Goal: Book appointment/travel/reservation

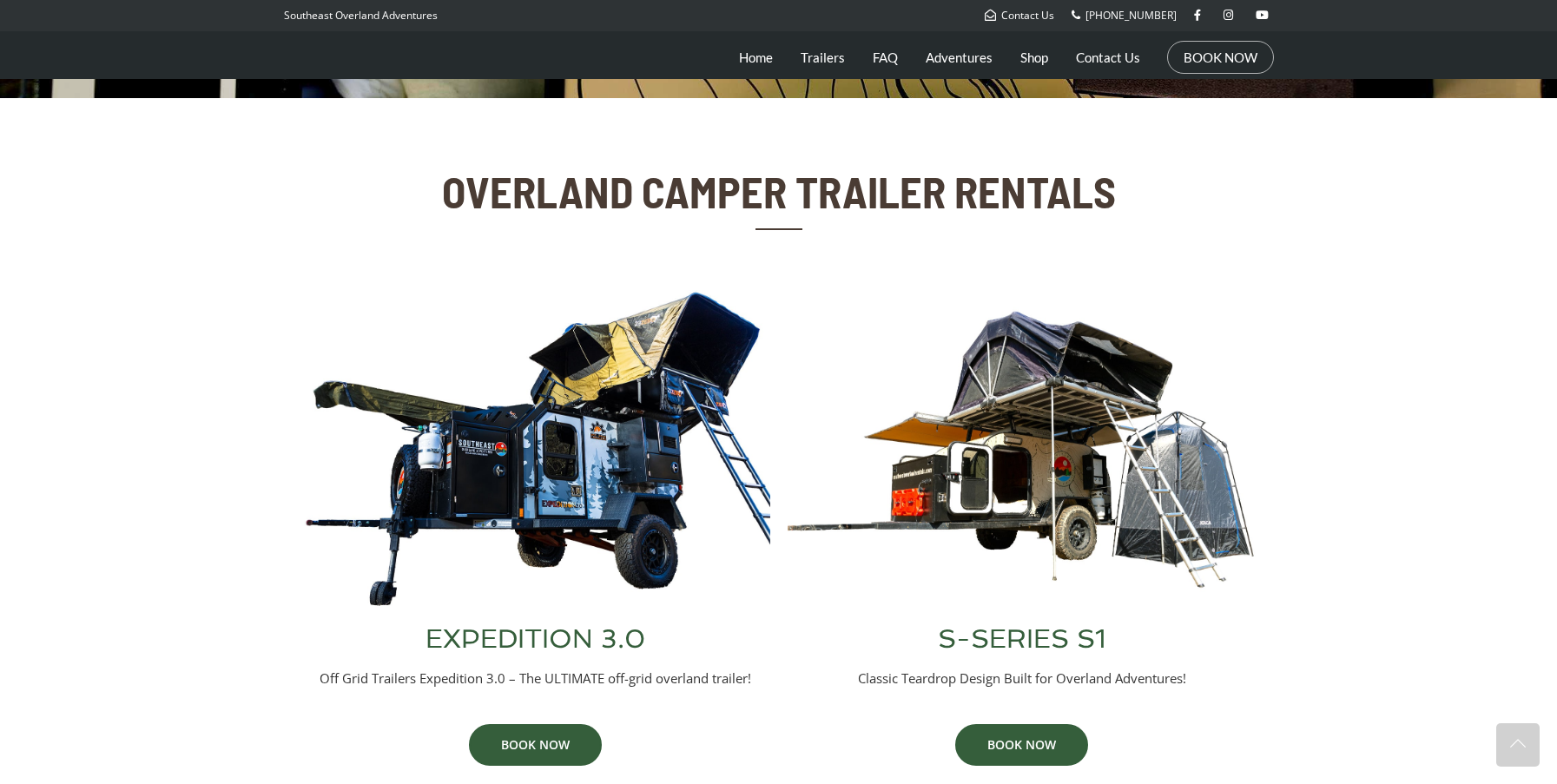
scroll to position [511, 0]
click at [627, 445] on img at bounding box center [536, 447] width 469 height 318
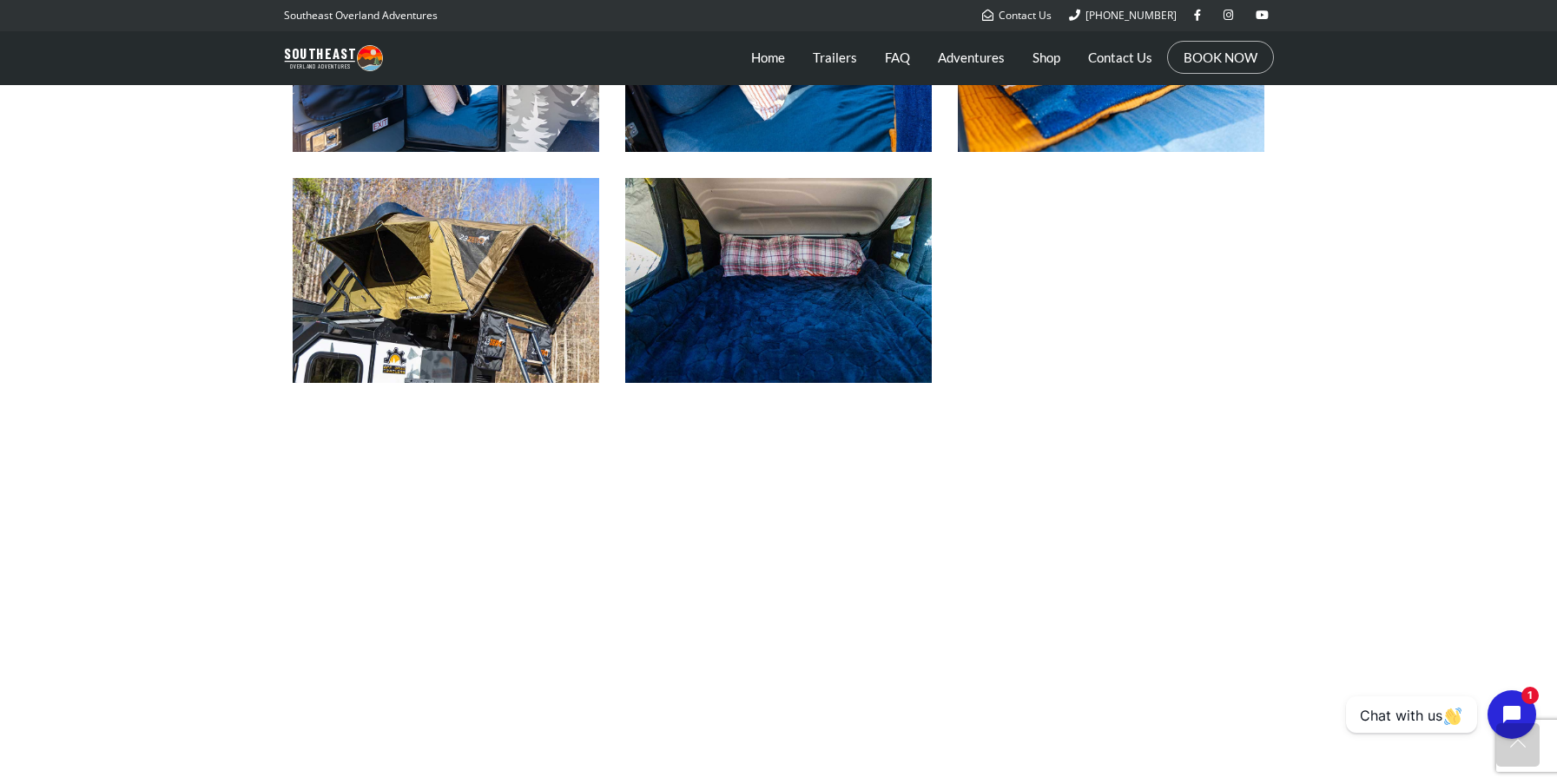
scroll to position [1640, 0]
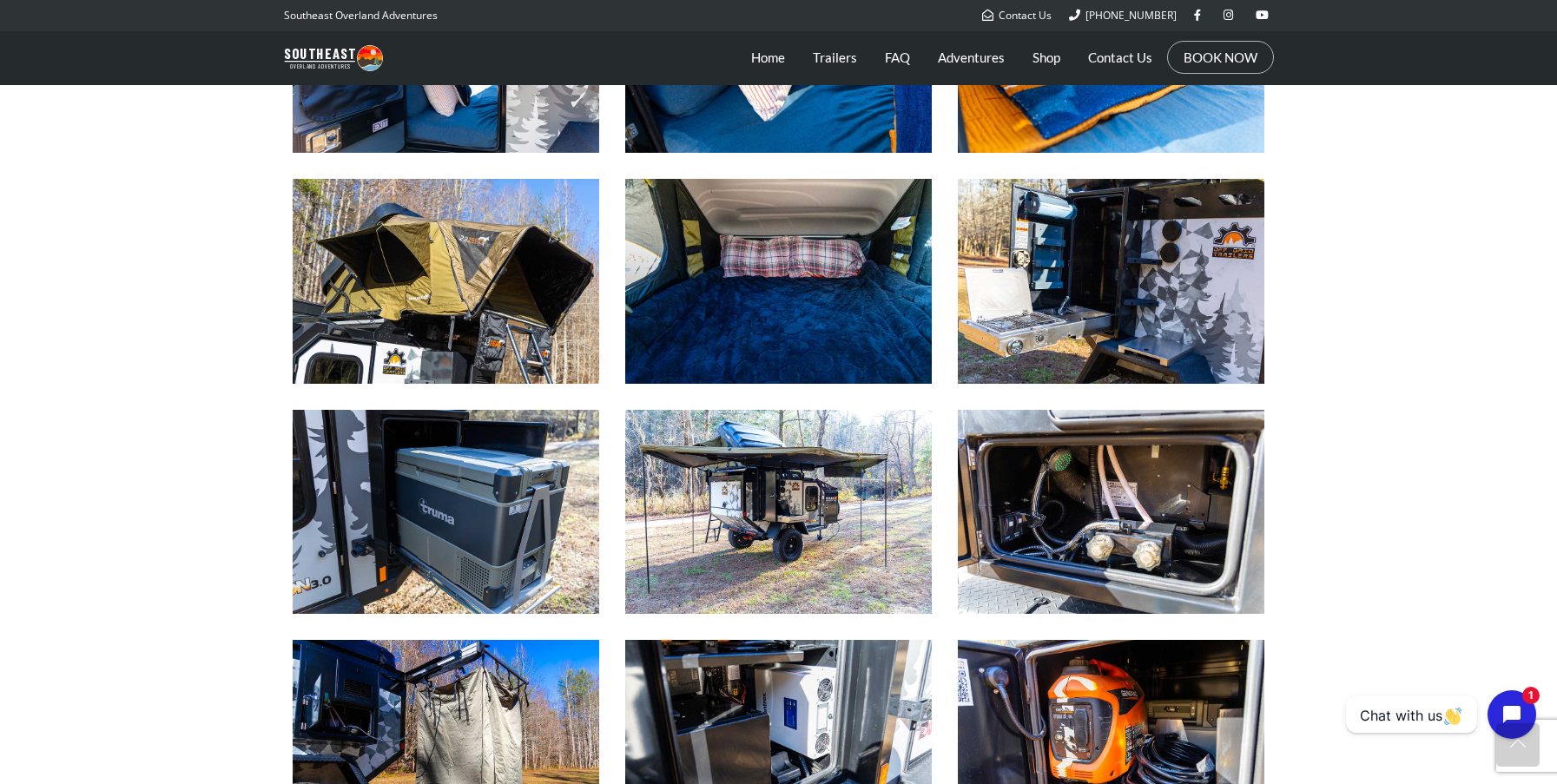
click at [780, 535] on img at bounding box center [778, 512] width 307 height 204
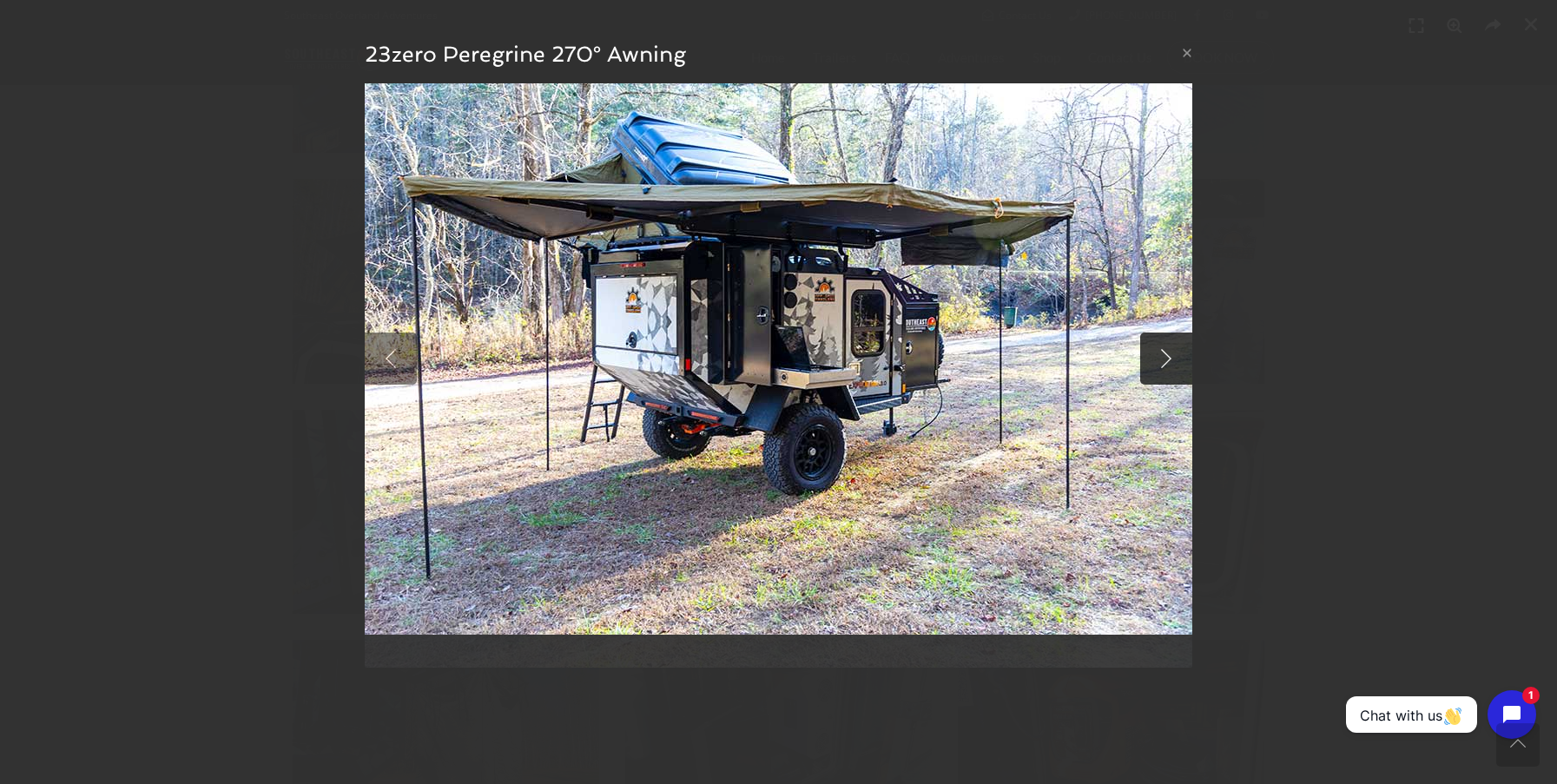
click at [1170, 363] on link at bounding box center [1166, 359] width 53 height 53
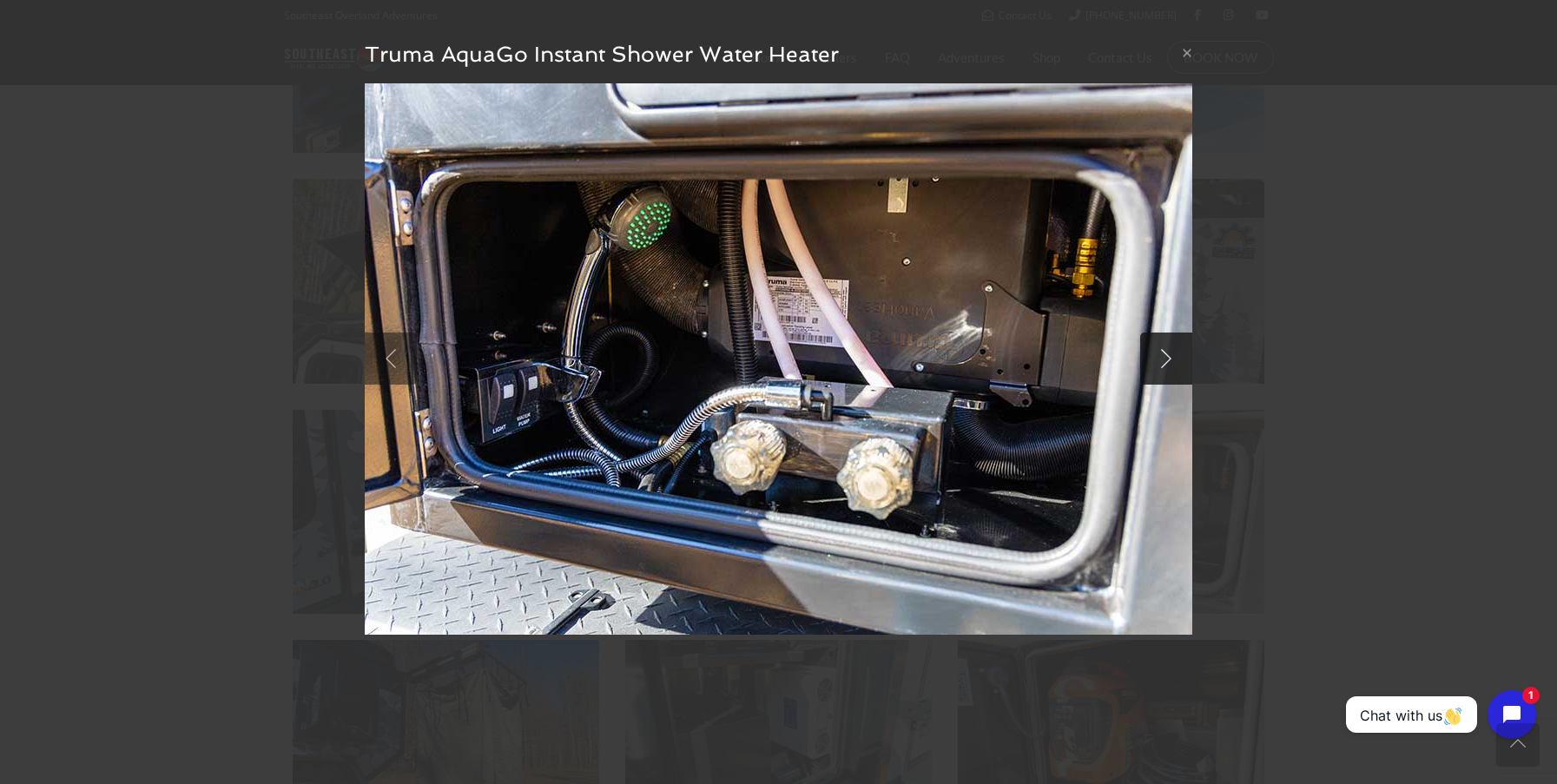
click at [1170, 363] on link at bounding box center [1166, 359] width 53 height 53
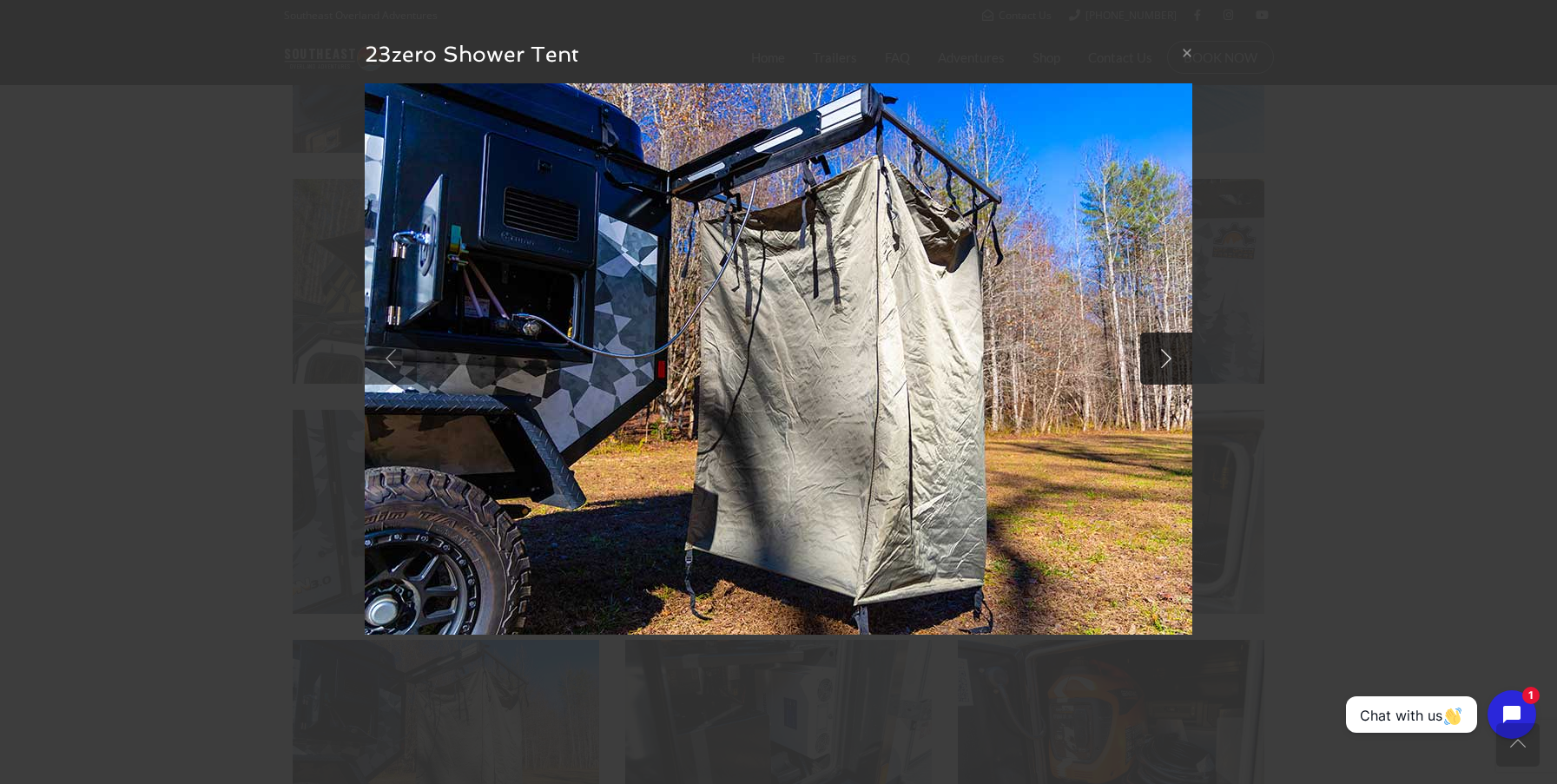
click at [1170, 363] on link at bounding box center [1166, 359] width 53 height 53
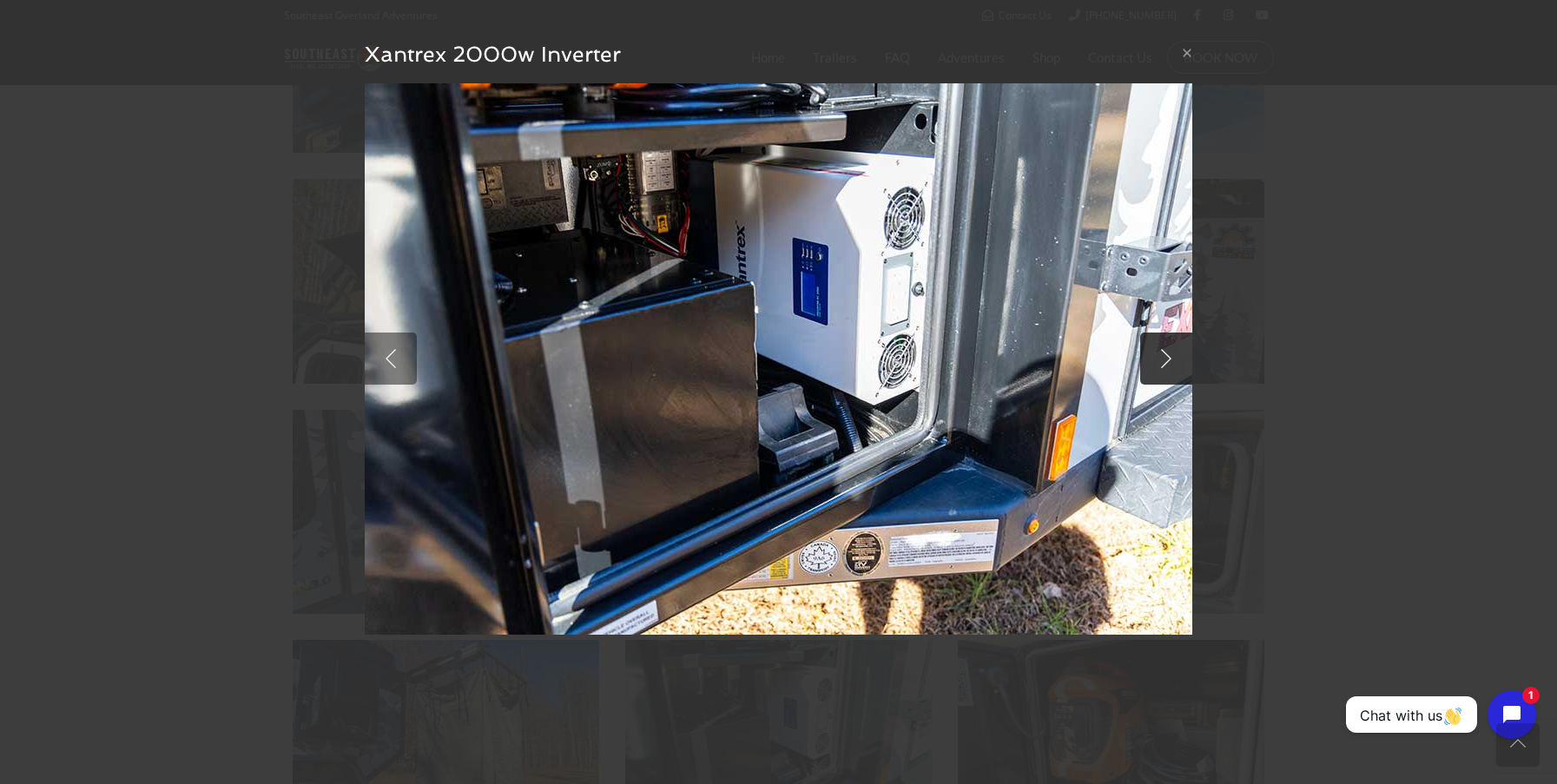
click at [1170, 363] on link at bounding box center [1166, 359] width 53 height 53
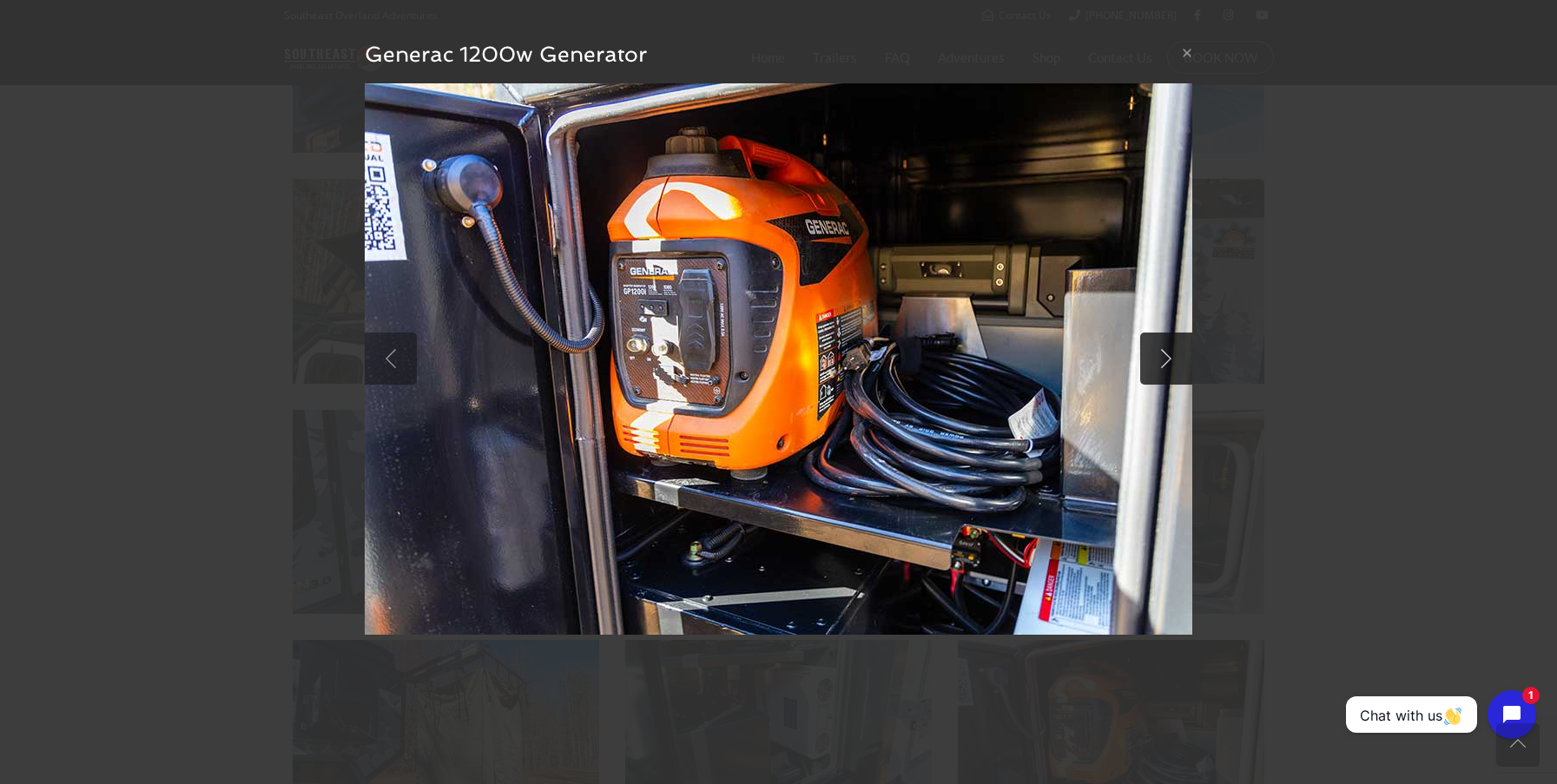
click at [1170, 363] on link at bounding box center [1166, 359] width 53 height 53
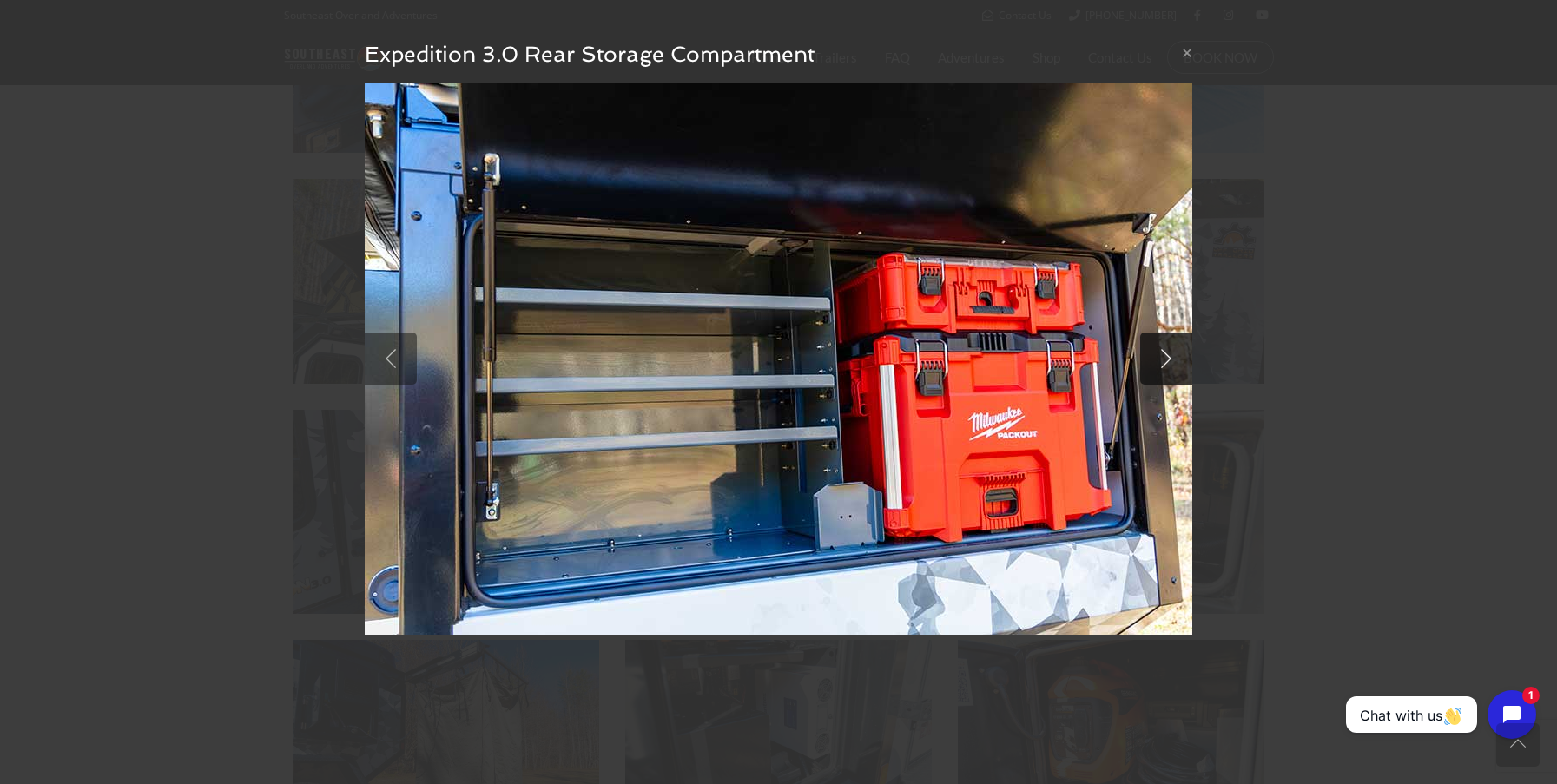
click at [1170, 363] on link at bounding box center [1166, 359] width 53 height 53
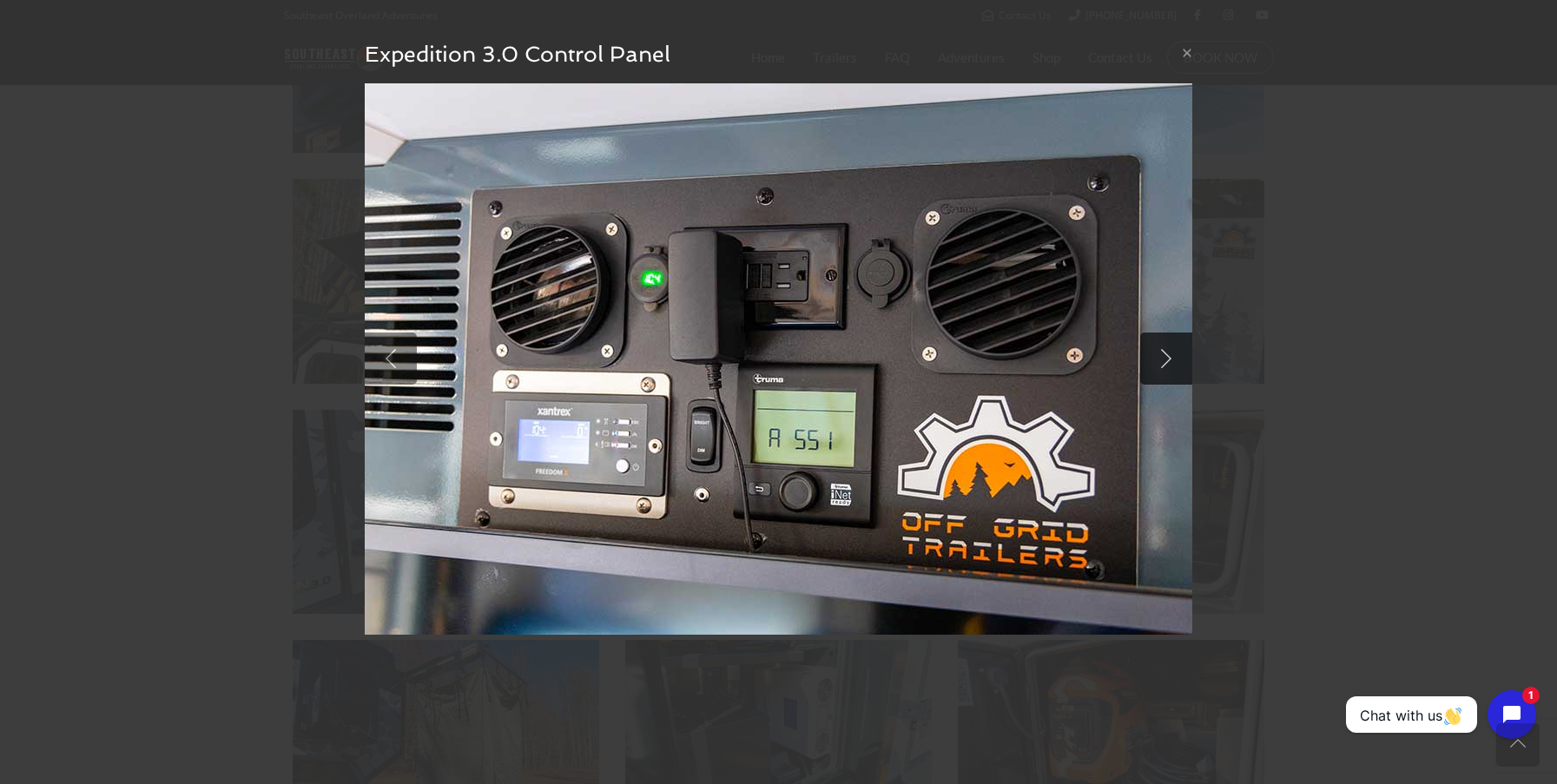
click at [1170, 363] on link at bounding box center [1166, 359] width 53 height 53
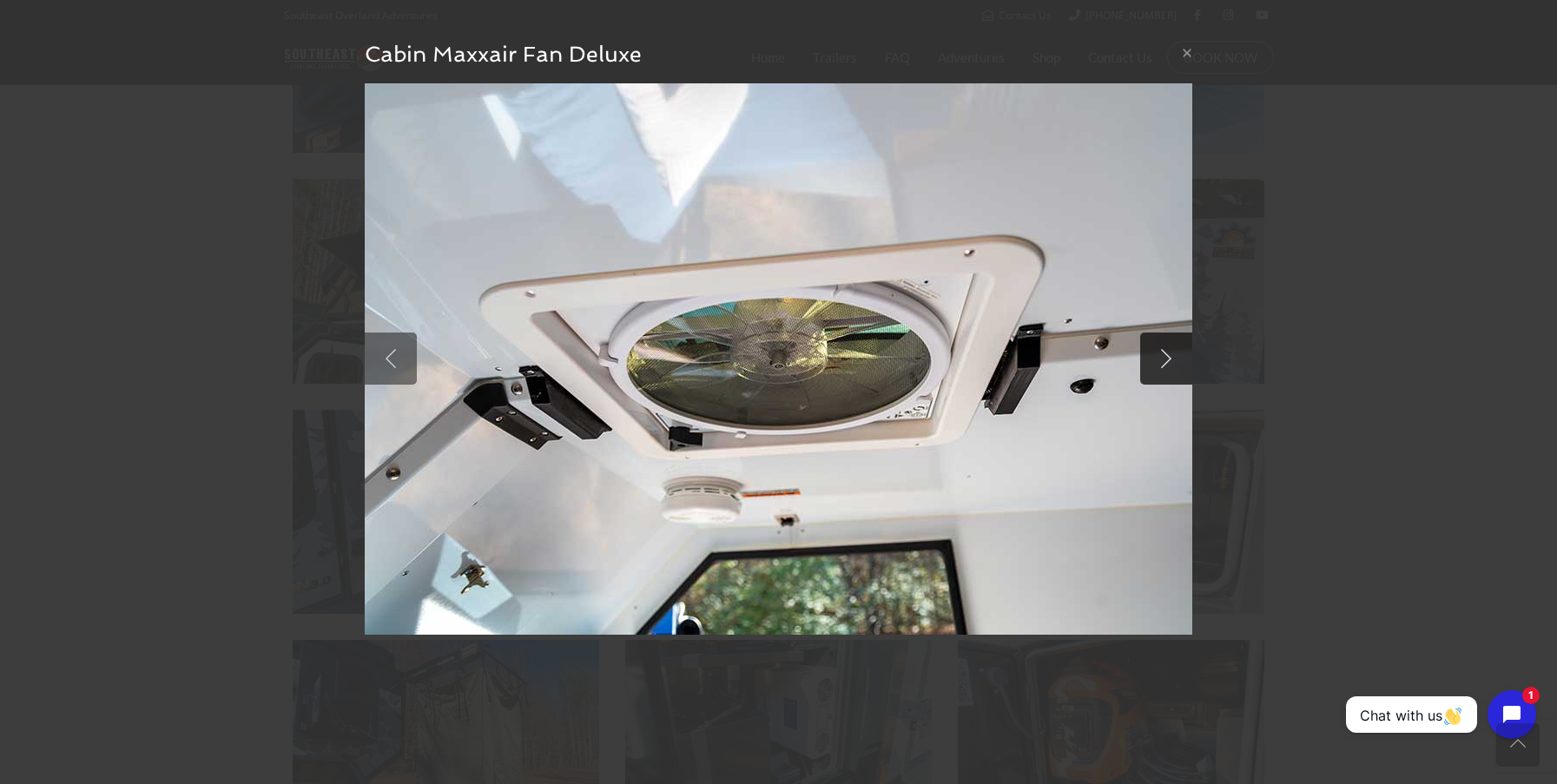
click at [1170, 363] on link at bounding box center [1166, 359] width 53 height 53
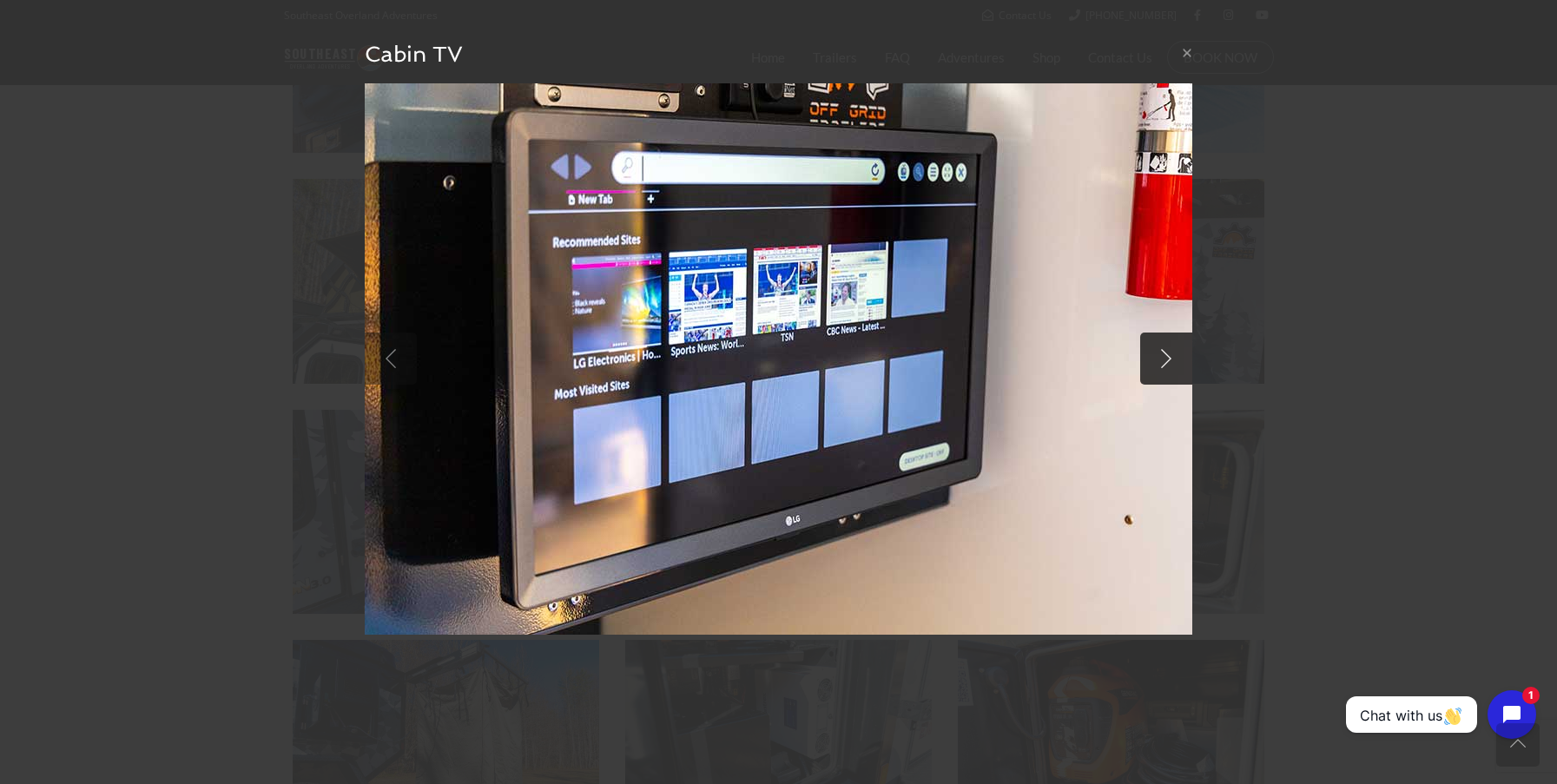
click at [1170, 363] on link at bounding box center [1166, 359] width 53 height 53
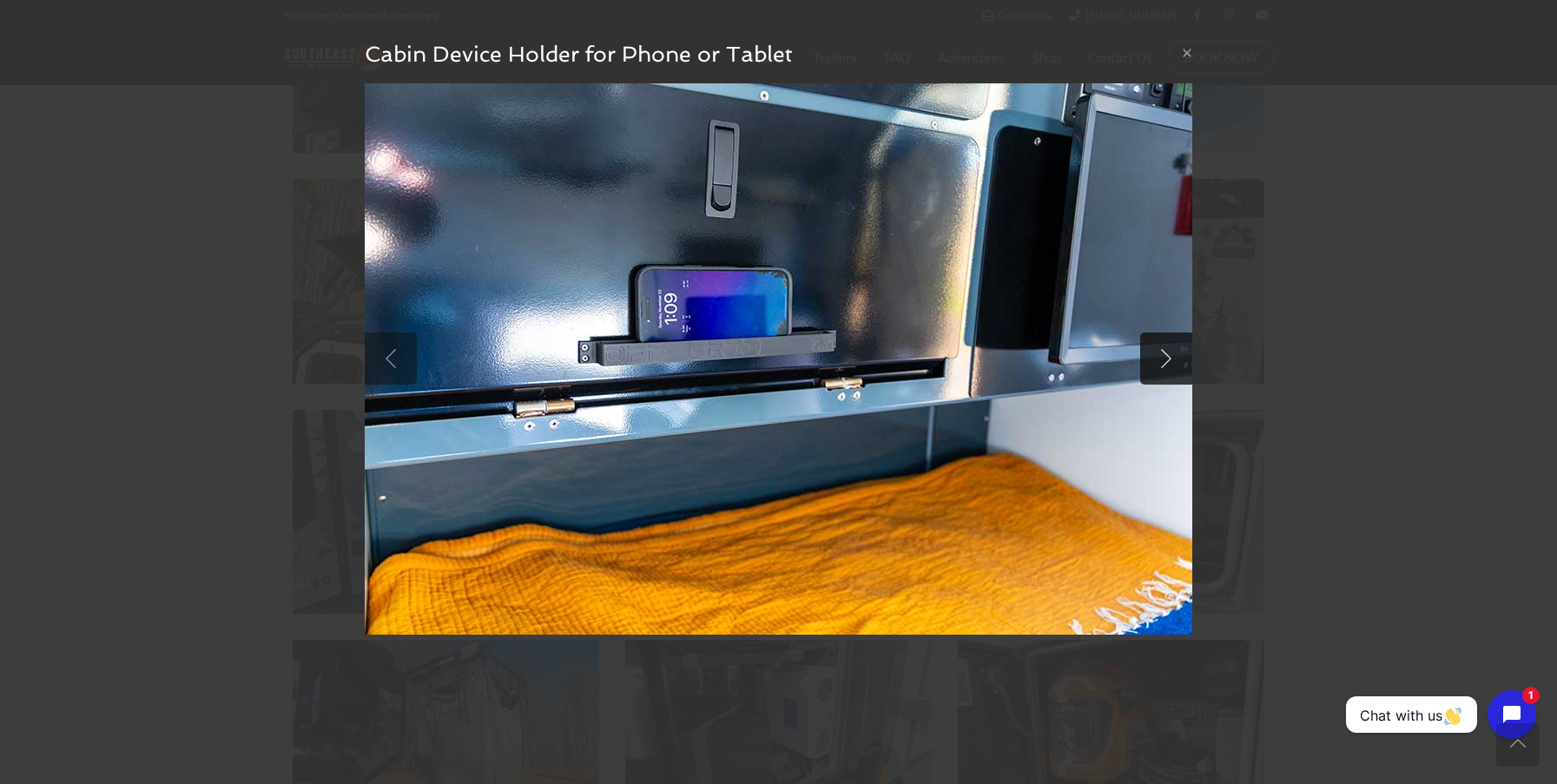
click at [1170, 363] on link at bounding box center [1166, 359] width 53 height 53
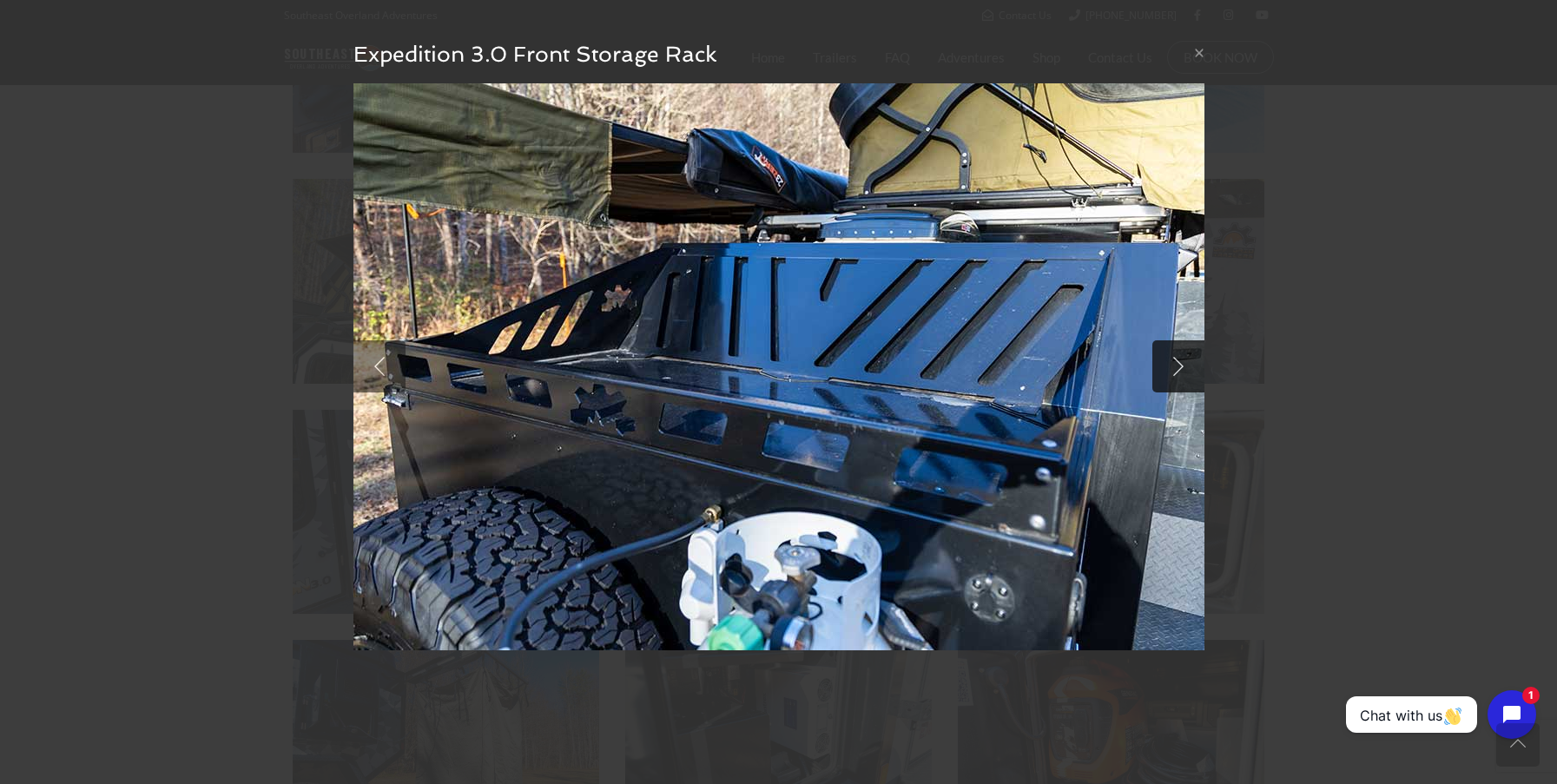
click at [1170, 363] on link at bounding box center [1178, 367] width 53 height 53
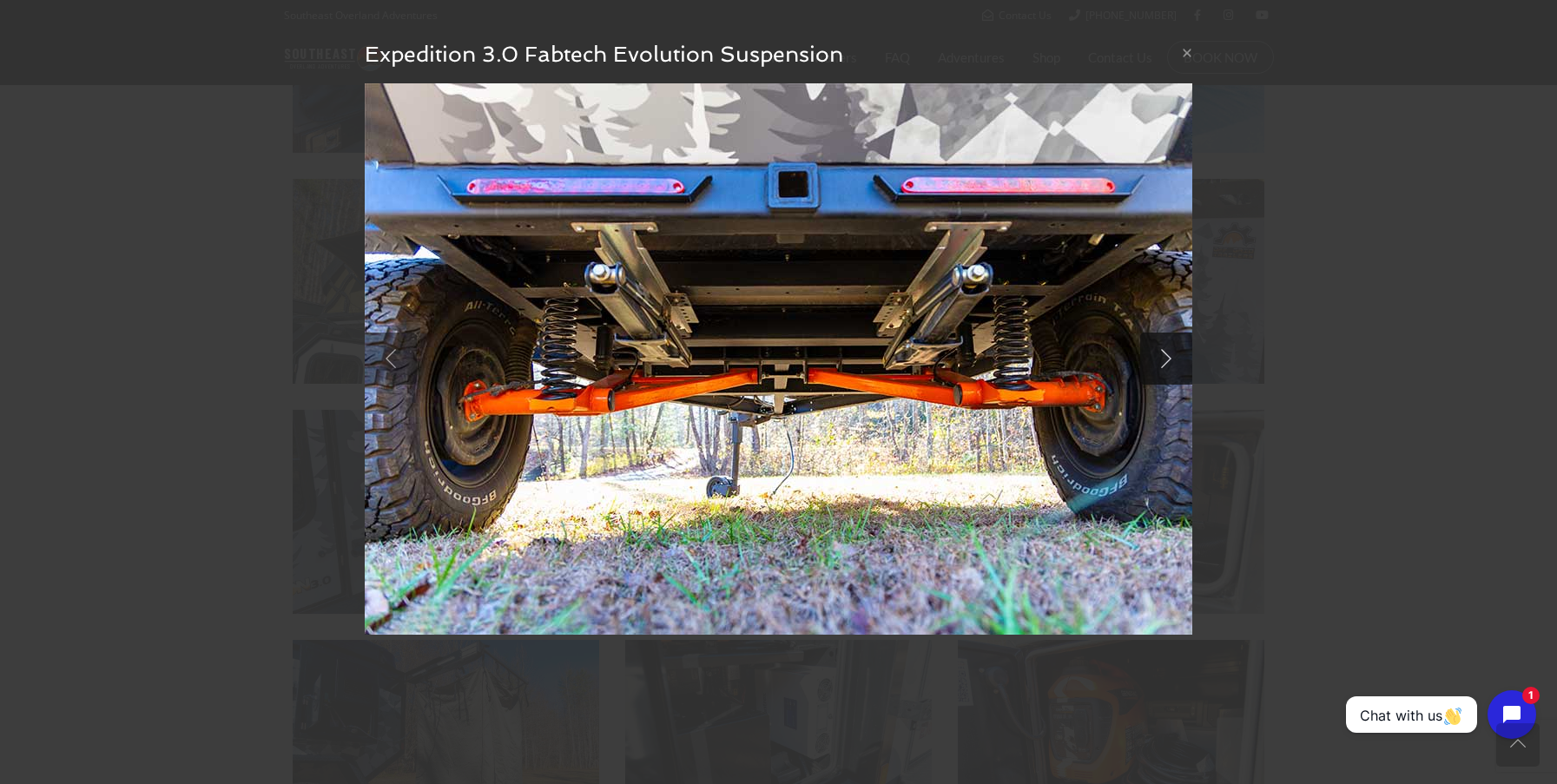
click at [1170, 363] on link at bounding box center [1166, 359] width 53 height 53
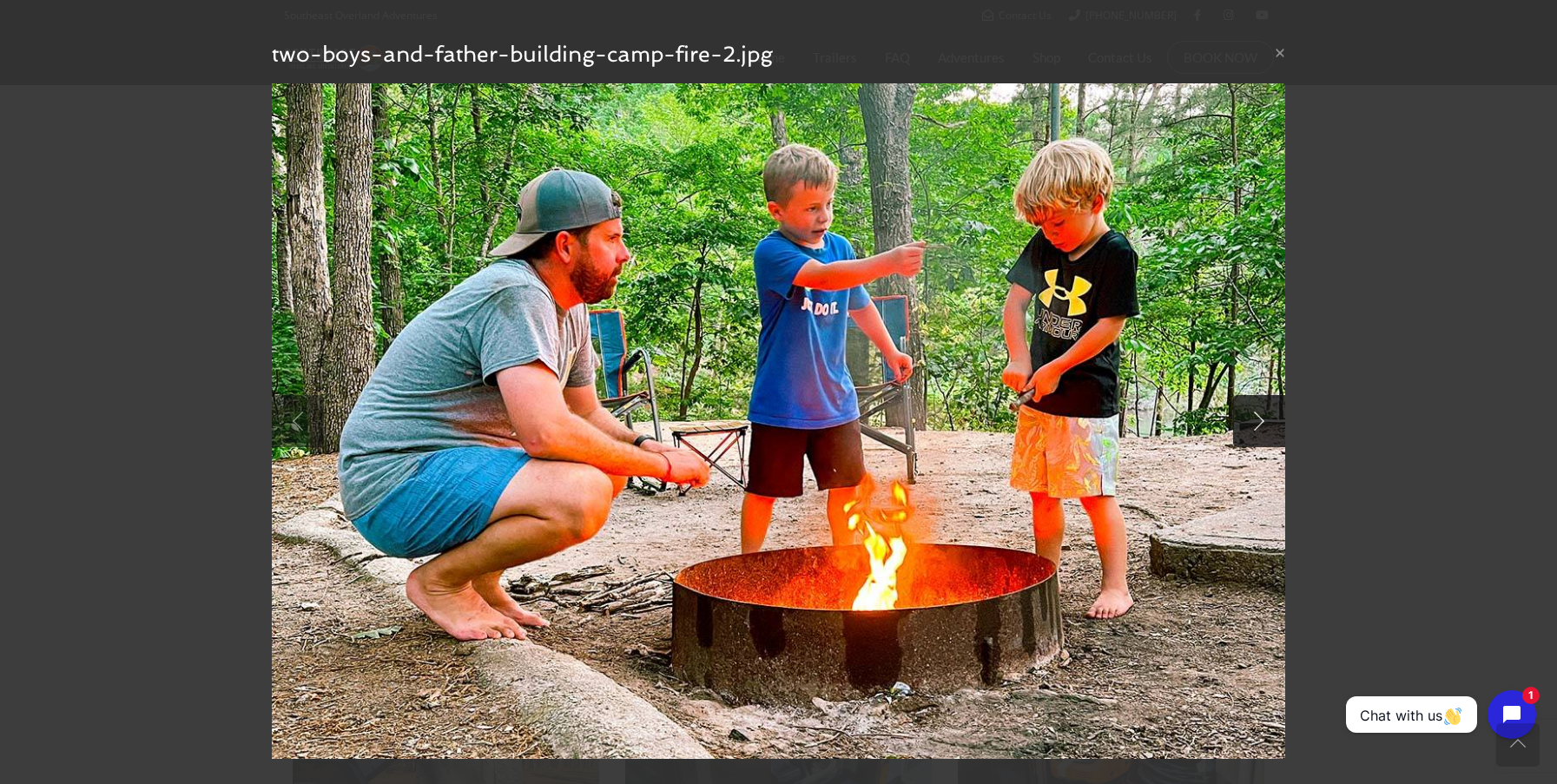
click at [1260, 419] on link at bounding box center [1259, 421] width 53 height 53
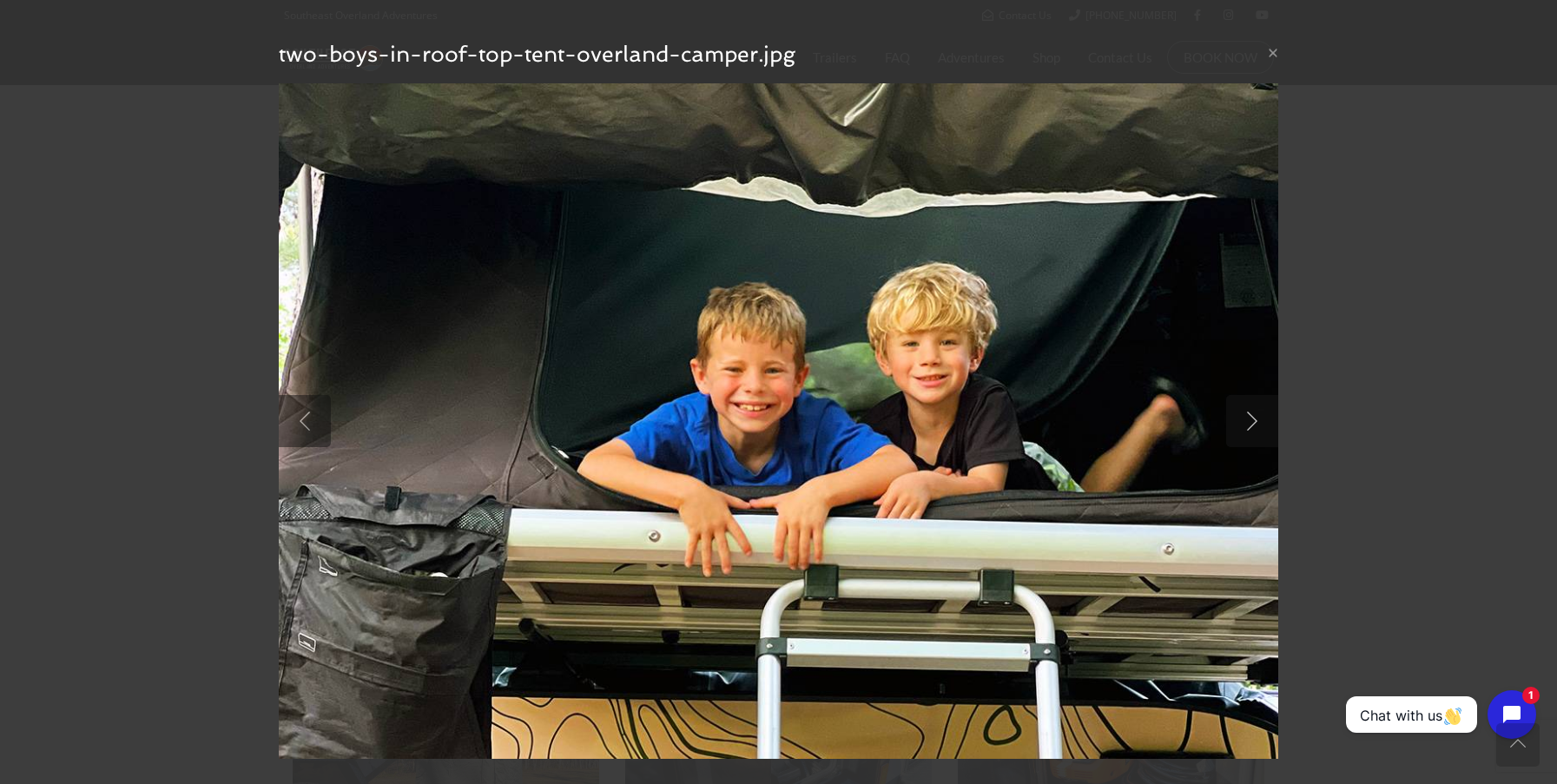
click at [1256, 420] on link at bounding box center [1252, 421] width 53 height 53
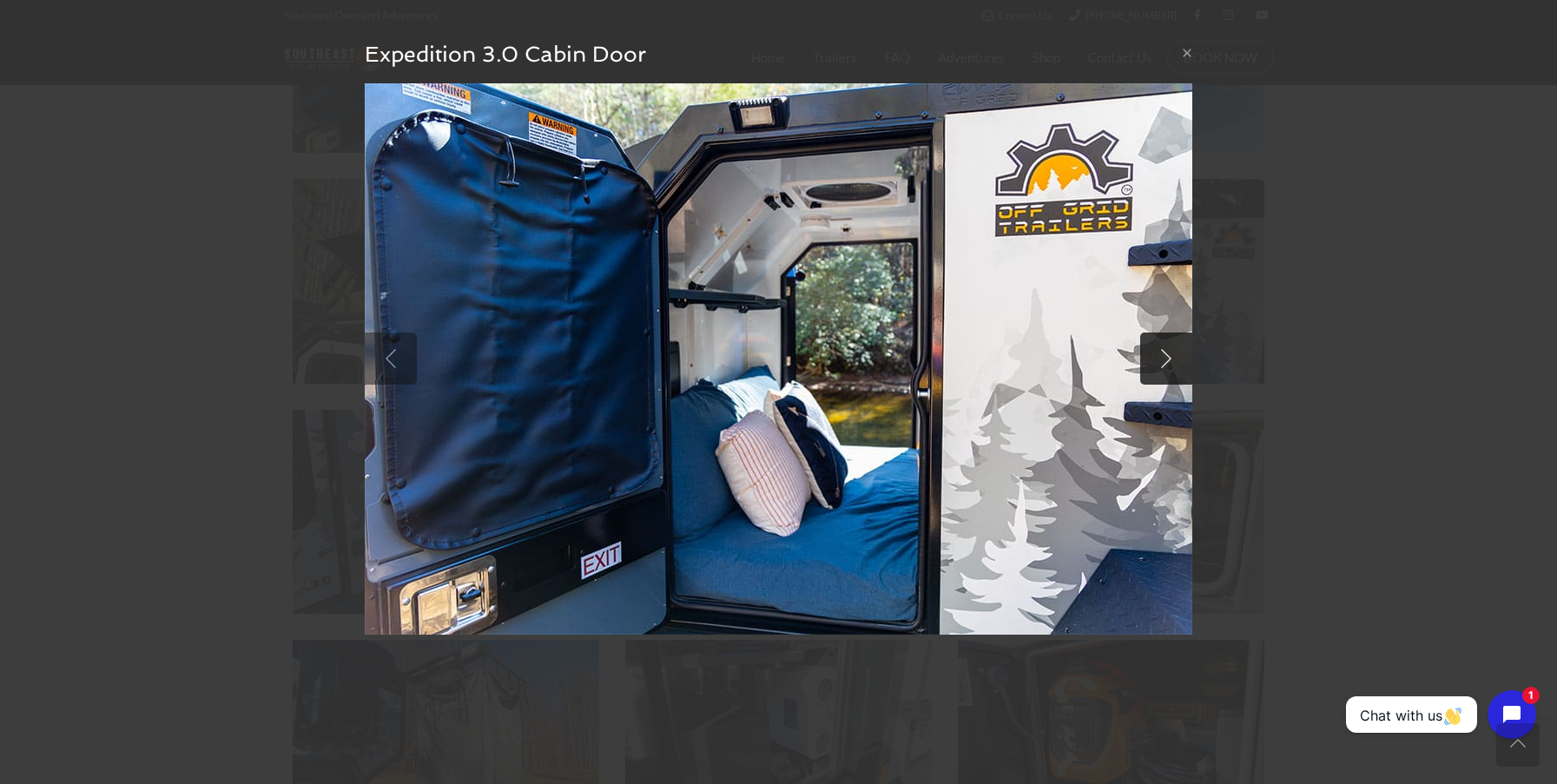
click at [1160, 366] on link at bounding box center [1166, 359] width 53 height 53
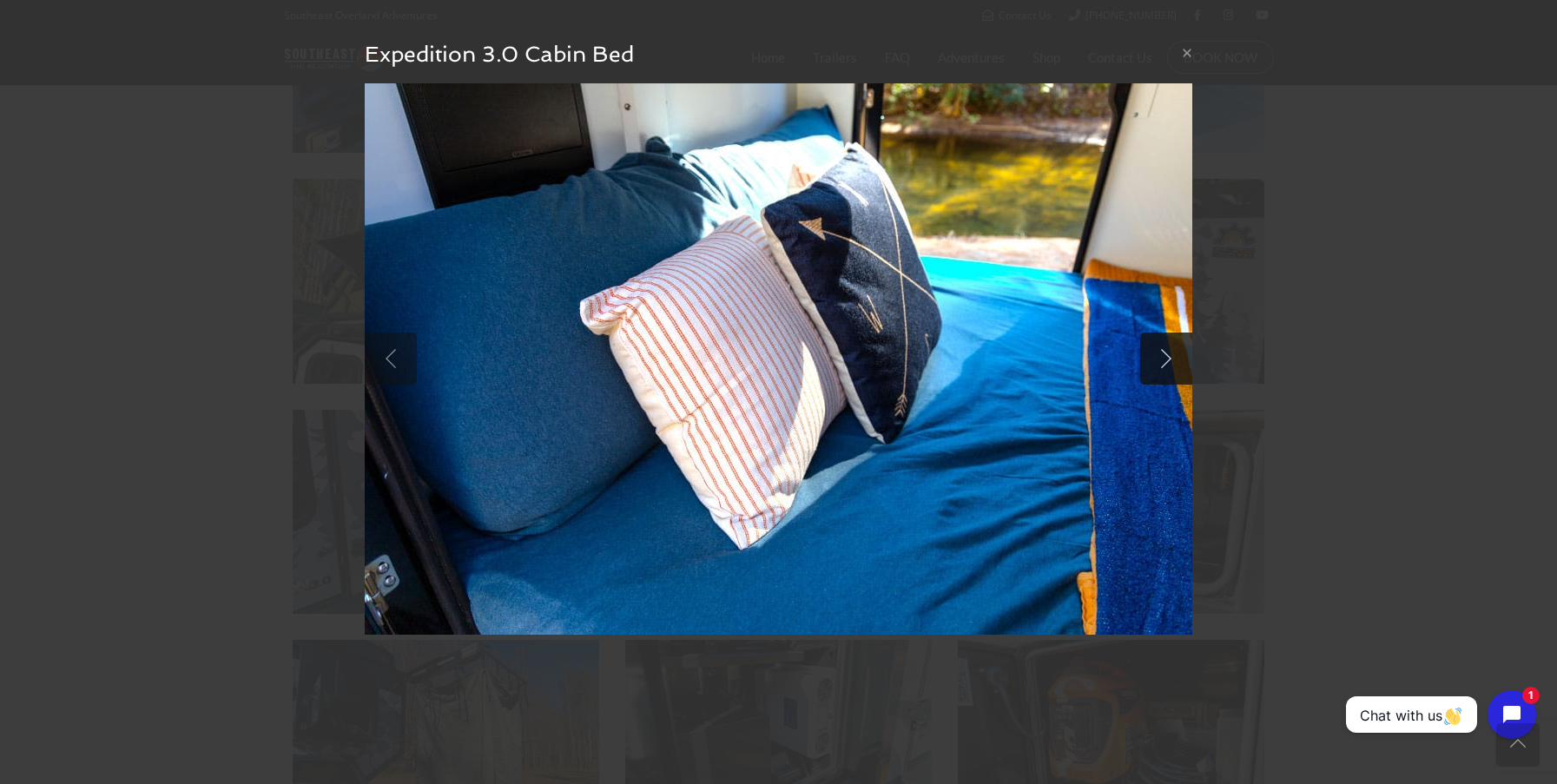
click at [1160, 366] on link at bounding box center [1166, 359] width 53 height 53
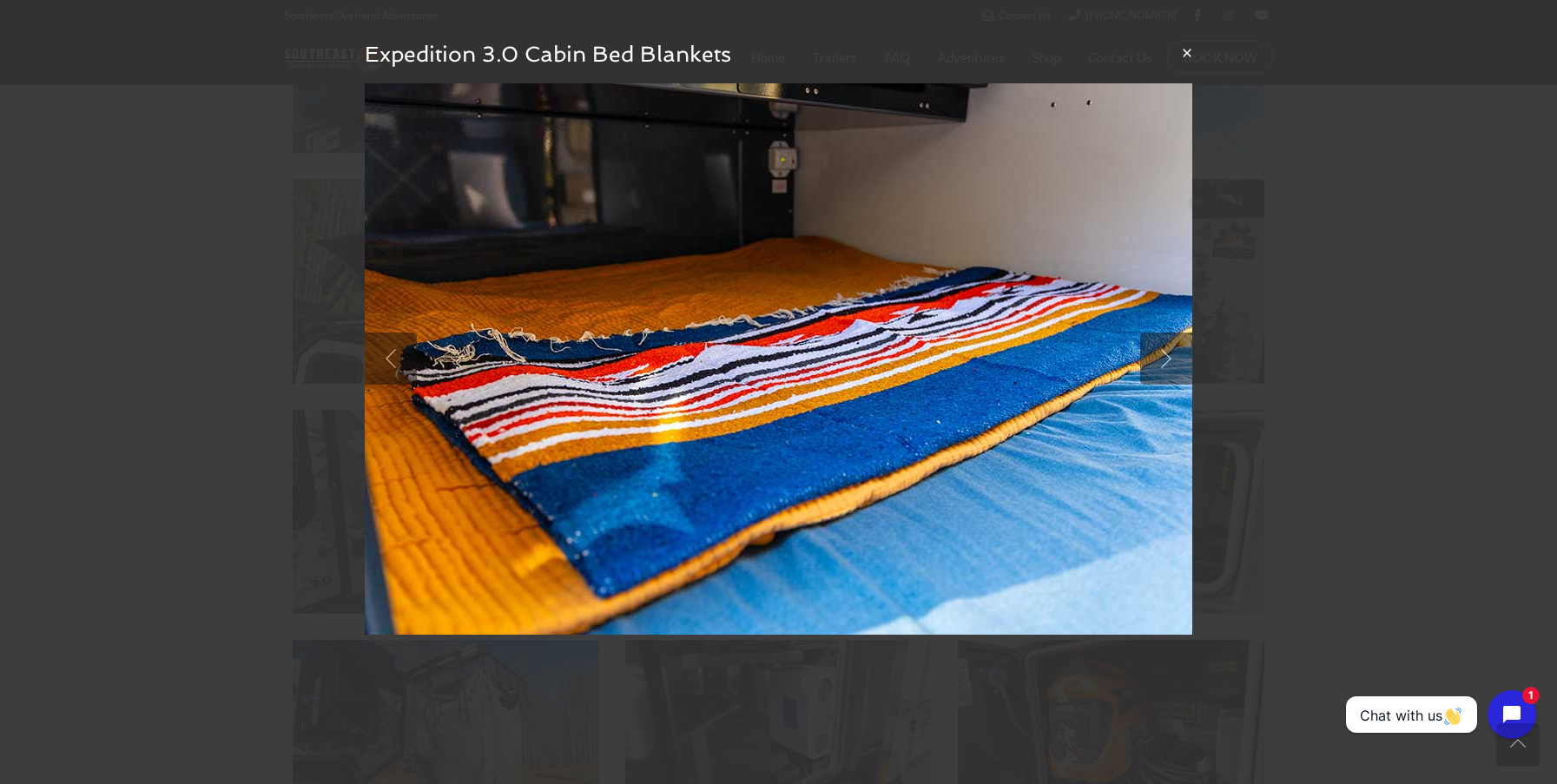
click at [1183, 53] on button "×" at bounding box center [1186, 53] width 11 height 18
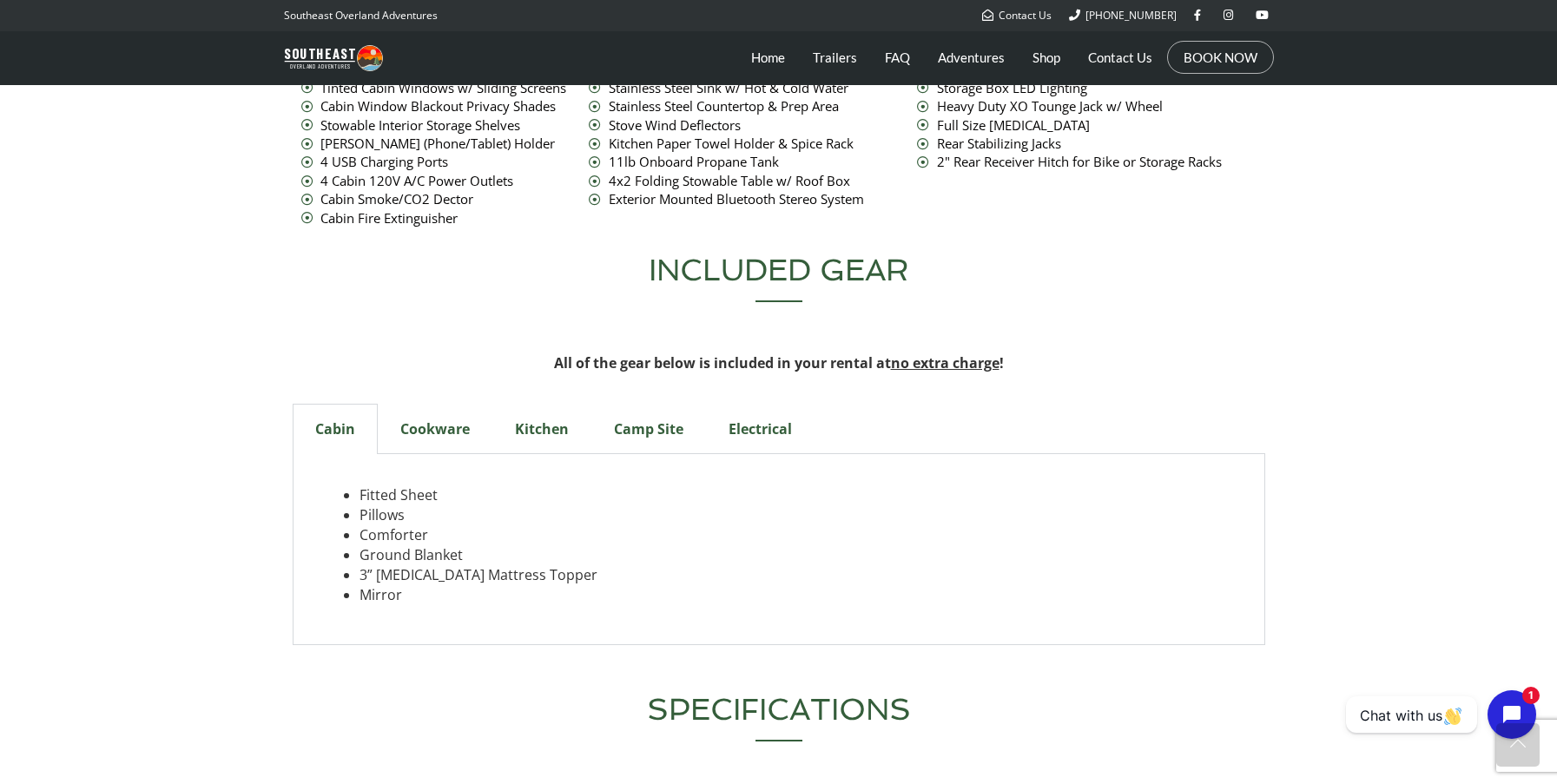
scroll to position [5442, 0]
click at [639, 403] on div "Camp Site" at bounding box center [649, 428] width 115 height 51
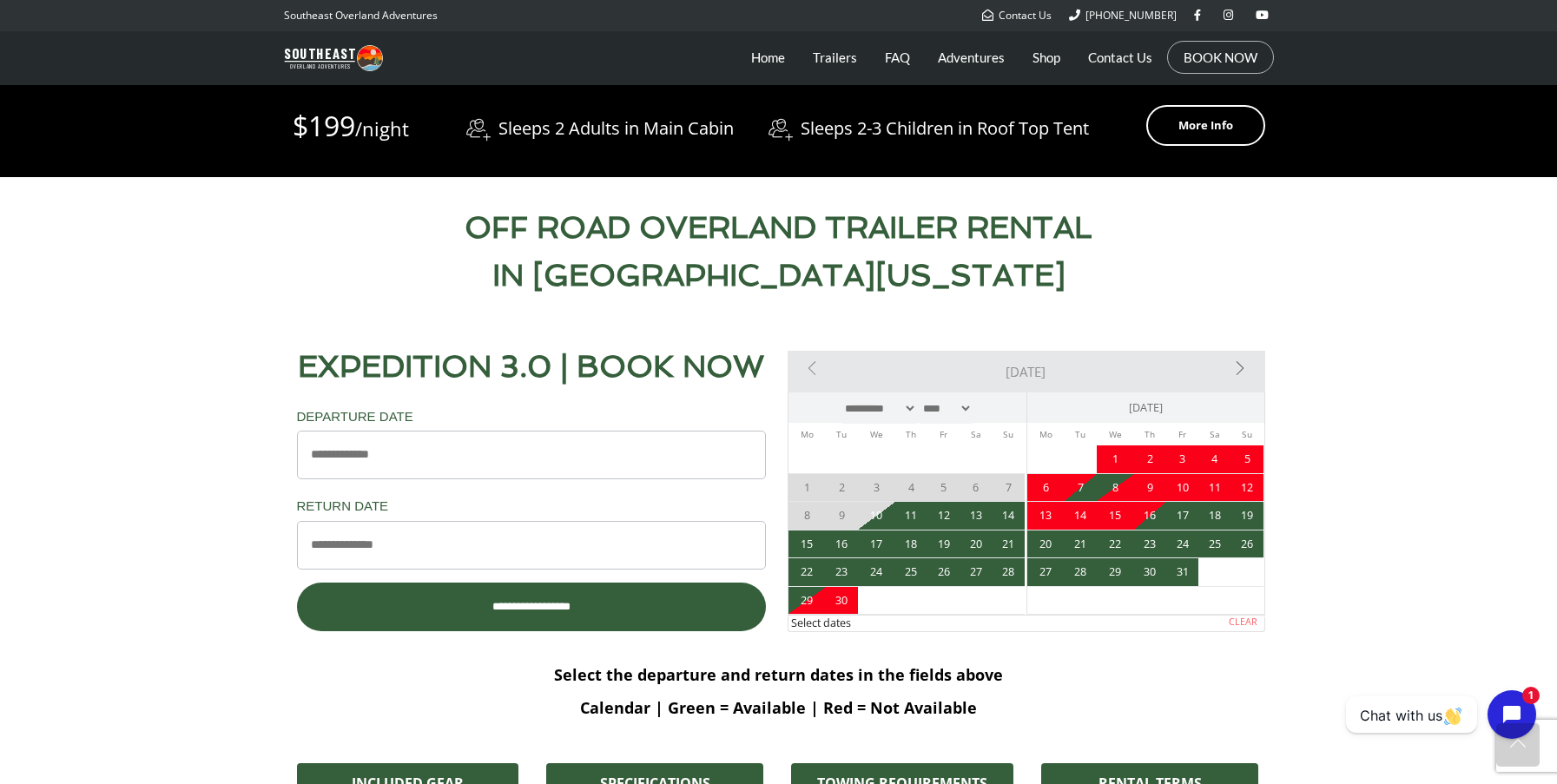
scroll to position [715, 0]
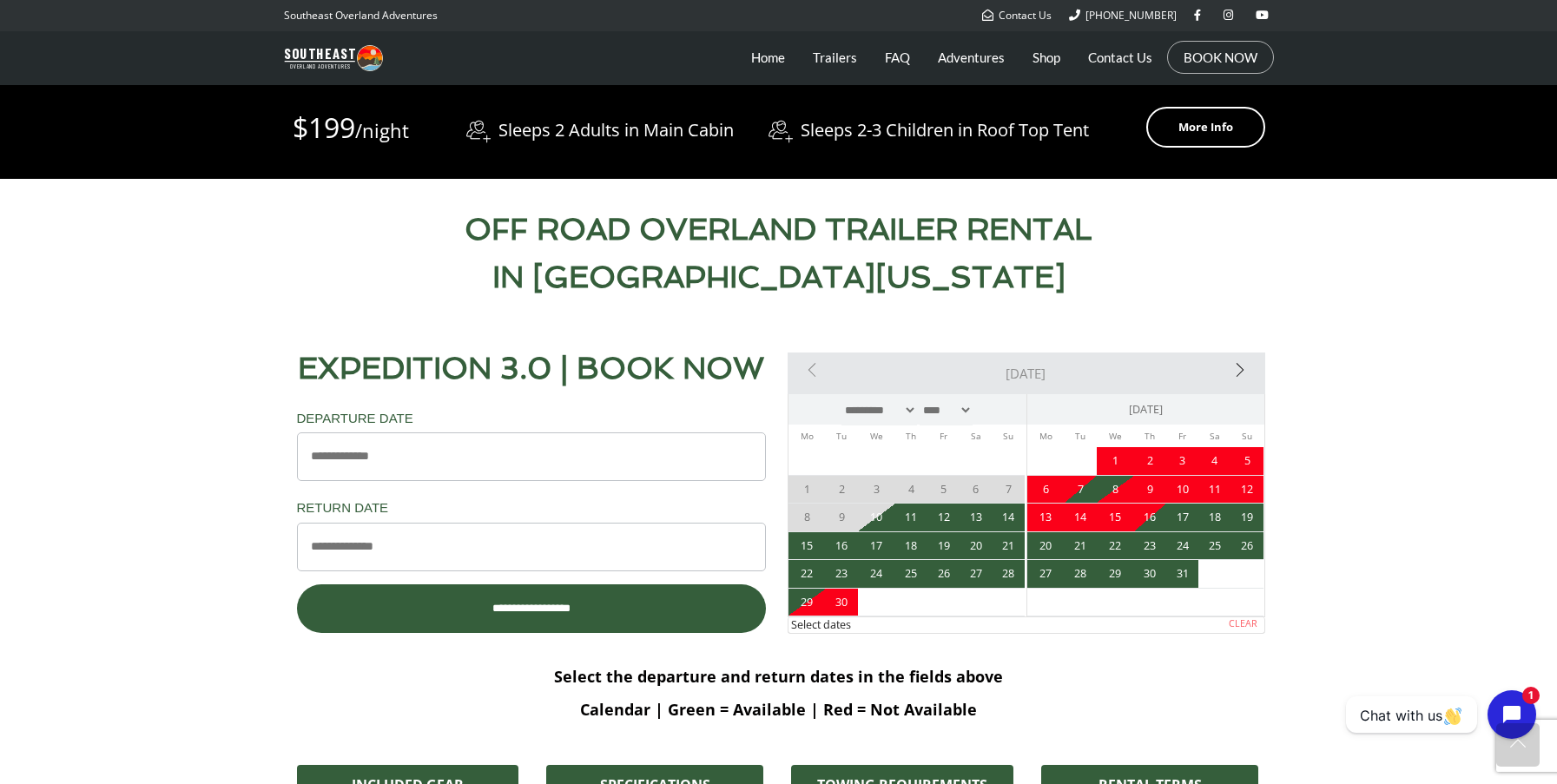
click at [1235, 369] on link "Next>" at bounding box center [1188, 370] width 143 height 35
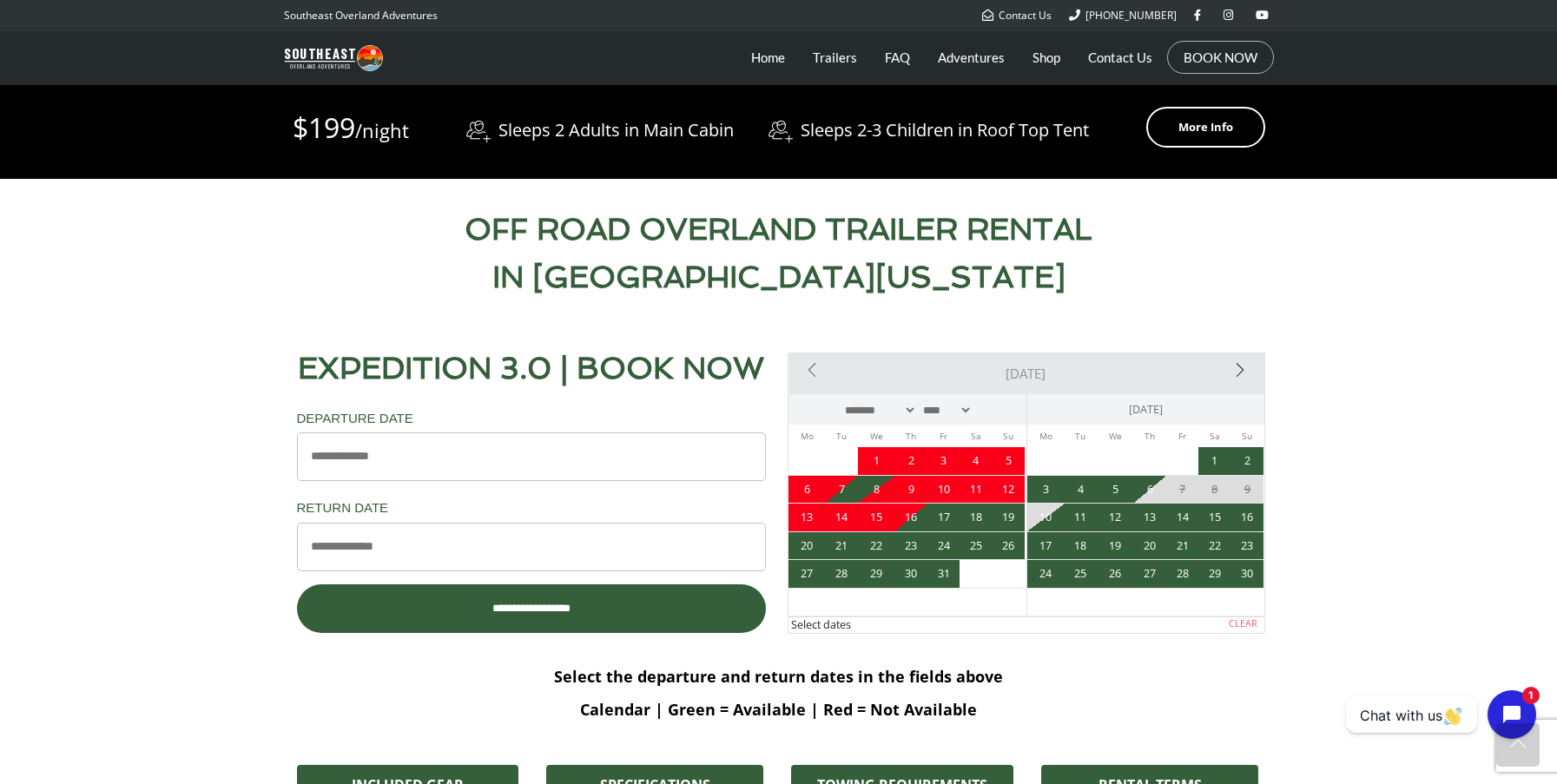
click at [1235, 369] on link "Next>" at bounding box center [1188, 370] width 143 height 35
